Goal: Book appointment/travel/reservation

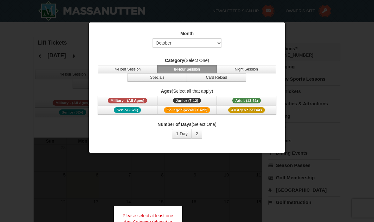
click at [228, 176] on div at bounding box center [187, 111] width 374 height 222
click at [208, 42] on select "Select October November December January February March April May June July Aug…" at bounding box center [187, 42] width 70 height 9
click at [196, 46] on select "Select October November December January February March April May June July Aug…" at bounding box center [187, 42] width 70 height 9
select select "11"
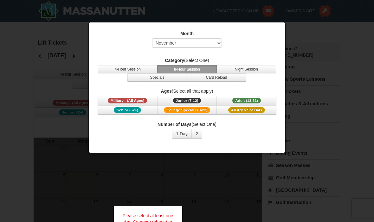
click at [133, 97] on button "Military - (All Ages)" at bounding box center [127, 100] width 60 height 9
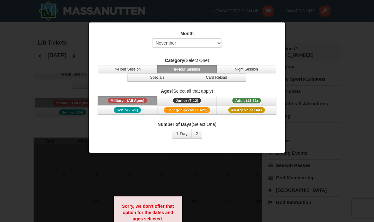
click at [131, 70] on button "4-Hour Session" at bounding box center [128, 69] width 60 height 8
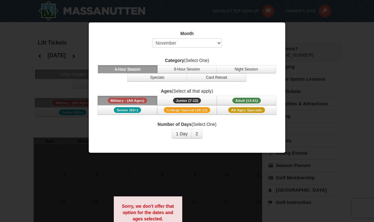
click at [212, 181] on div at bounding box center [187, 111] width 374 height 222
click at [181, 131] on button "1 Day" at bounding box center [182, 133] width 20 height 9
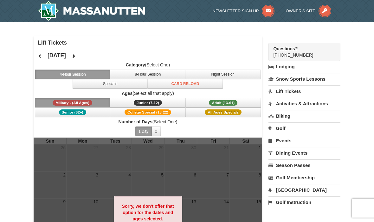
click at [233, 103] on span "Adult (13-61)" at bounding box center [223, 103] width 28 height 6
click at [76, 56] on icon at bounding box center [73, 56] width 4 height 4
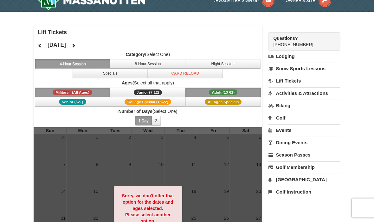
scroll to position [10, 0]
click at [226, 92] on span "Adult (13-61)" at bounding box center [223, 93] width 28 height 6
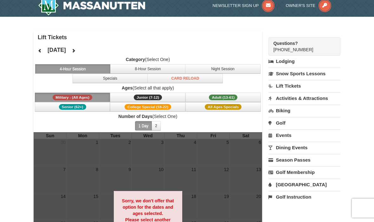
scroll to position [0, 0]
